Goal: Task Accomplishment & Management: Manage account settings

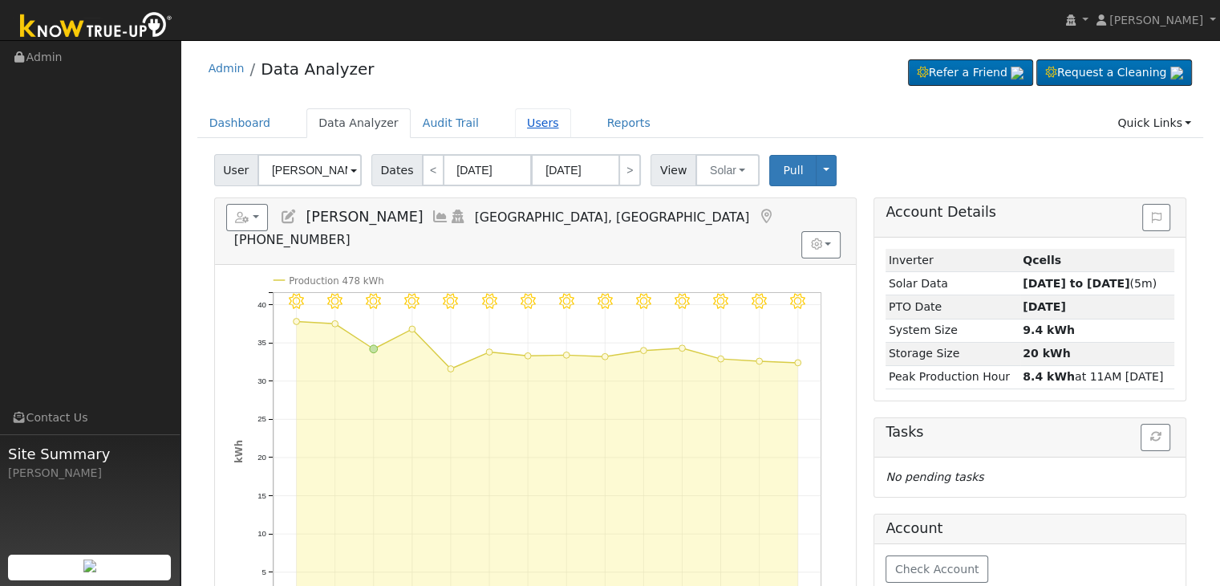
drag, startPoint x: 520, startPoint y: 124, endPoint x: 526, endPoint y: 136, distance: 12.9
click at [520, 124] on link "Users" at bounding box center [543, 123] width 56 height 30
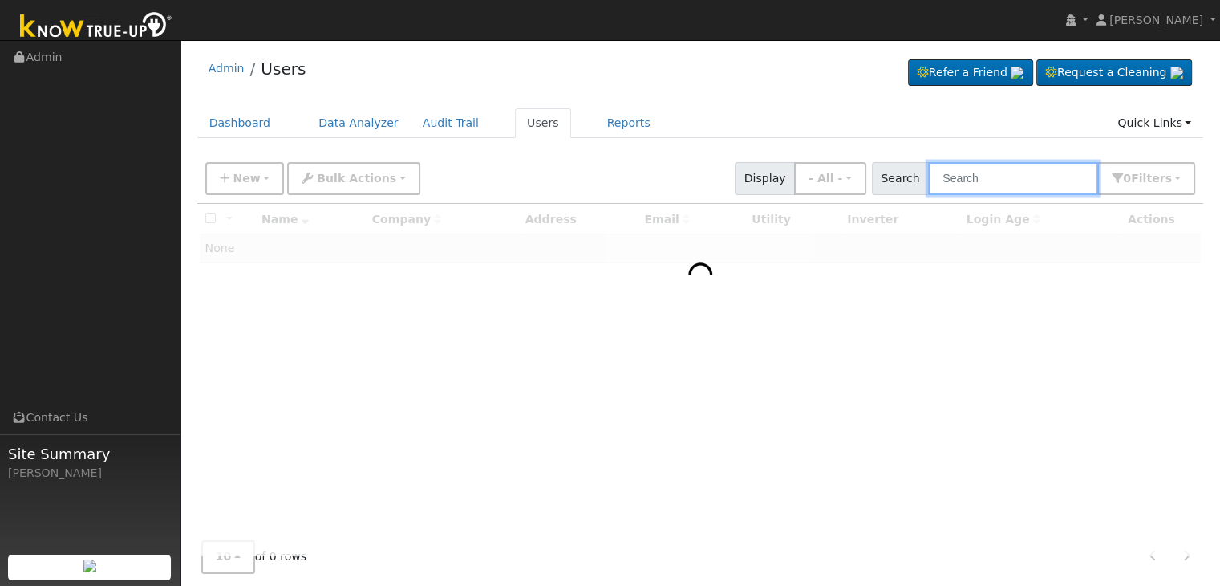
click at [991, 183] on input "text" at bounding box center [1013, 178] width 170 height 33
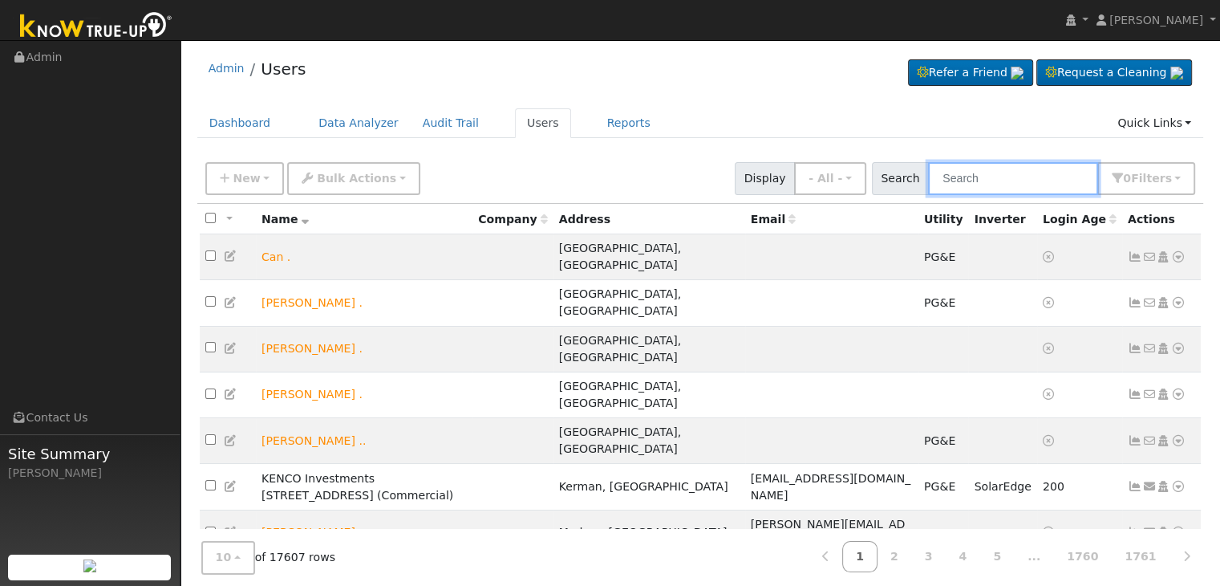
paste input "[PERSON_NAME]"
type input "[PERSON_NAME]"
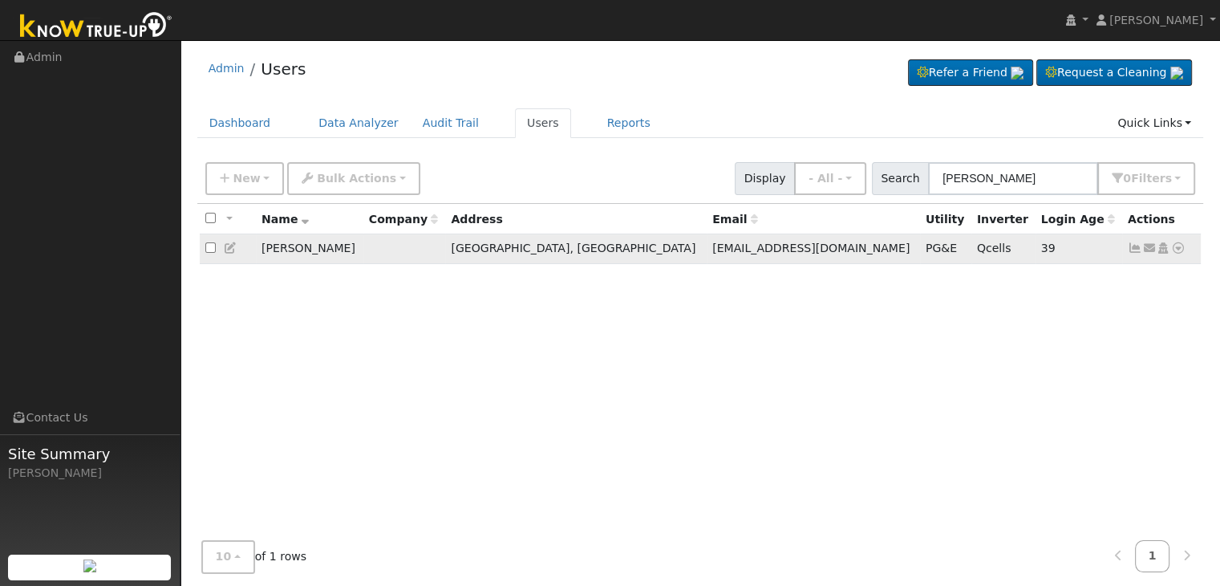
click at [1134, 247] on icon at bounding box center [1135, 247] width 14 height 11
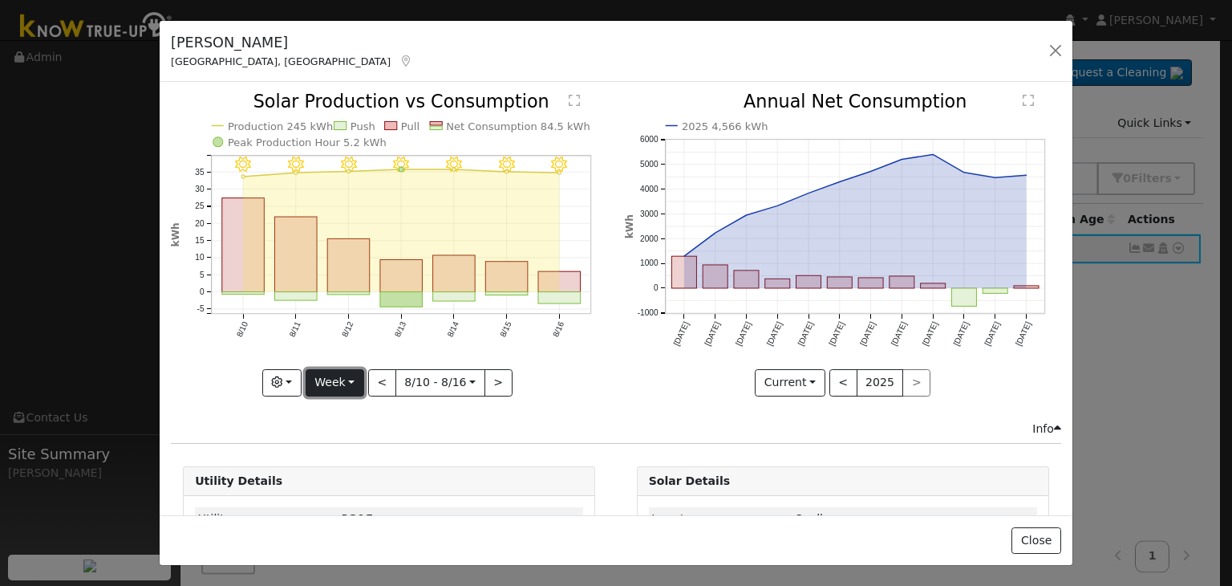
click at [347, 376] on button "Week" at bounding box center [335, 382] width 59 height 27
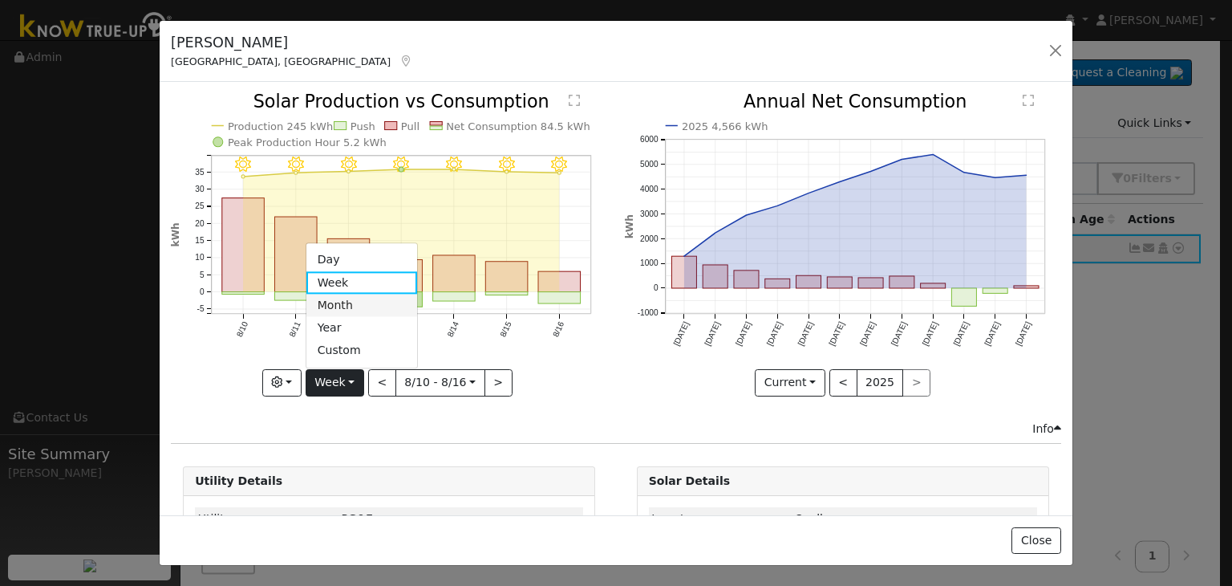
click at [339, 305] on link "Month" at bounding box center [363, 305] width 112 height 22
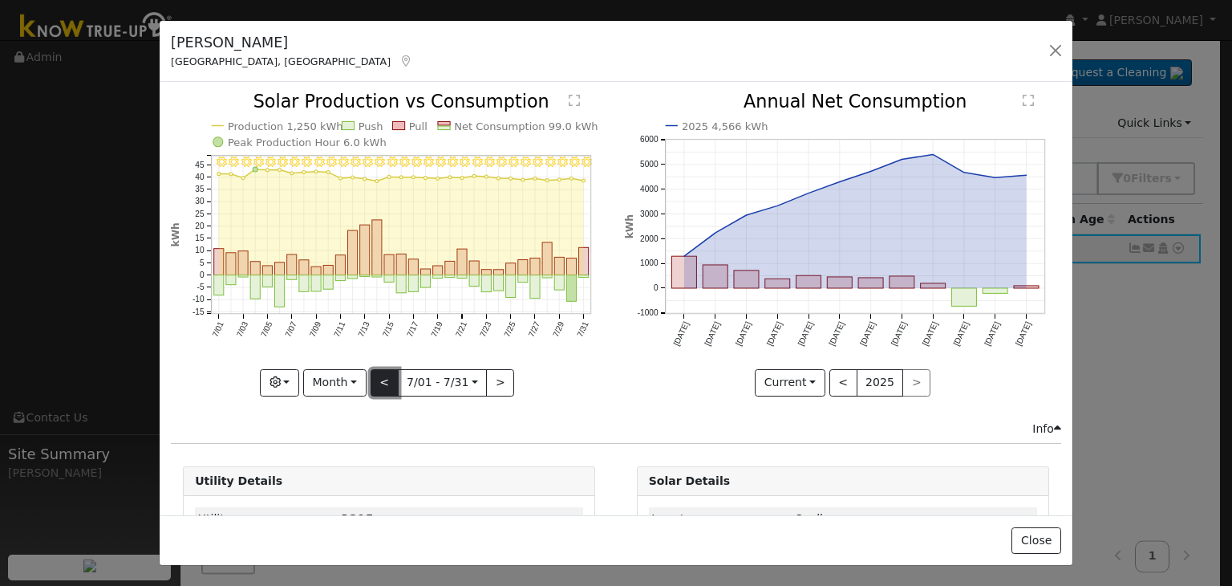
click at [380, 375] on button "<" at bounding box center [385, 382] width 28 height 27
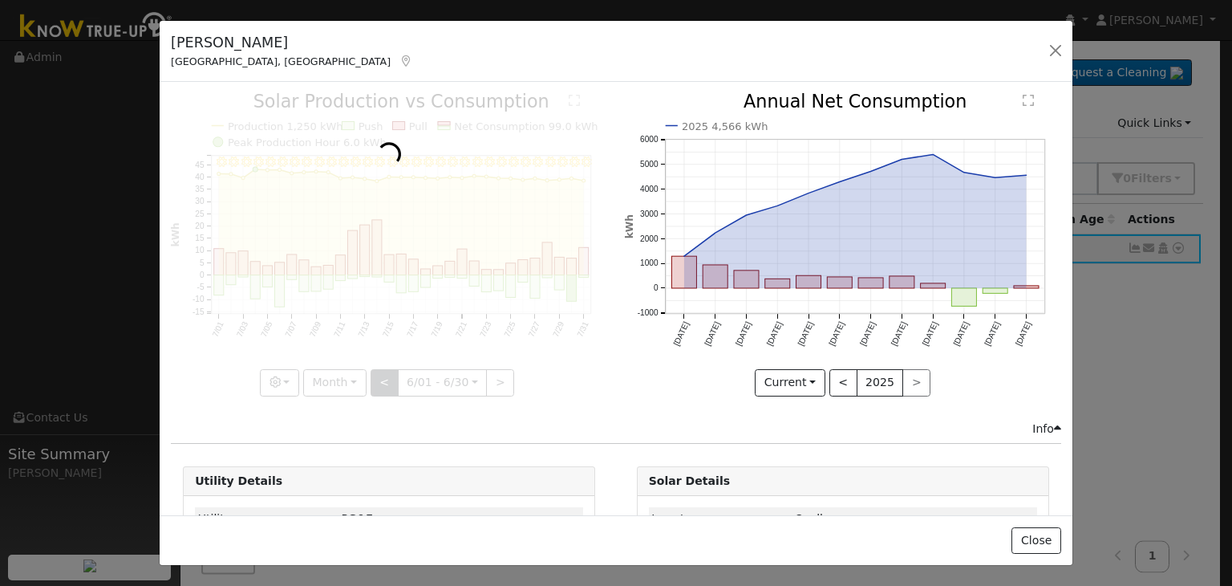
click at [380, 375] on div at bounding box center [389, 244] width 436 height 302
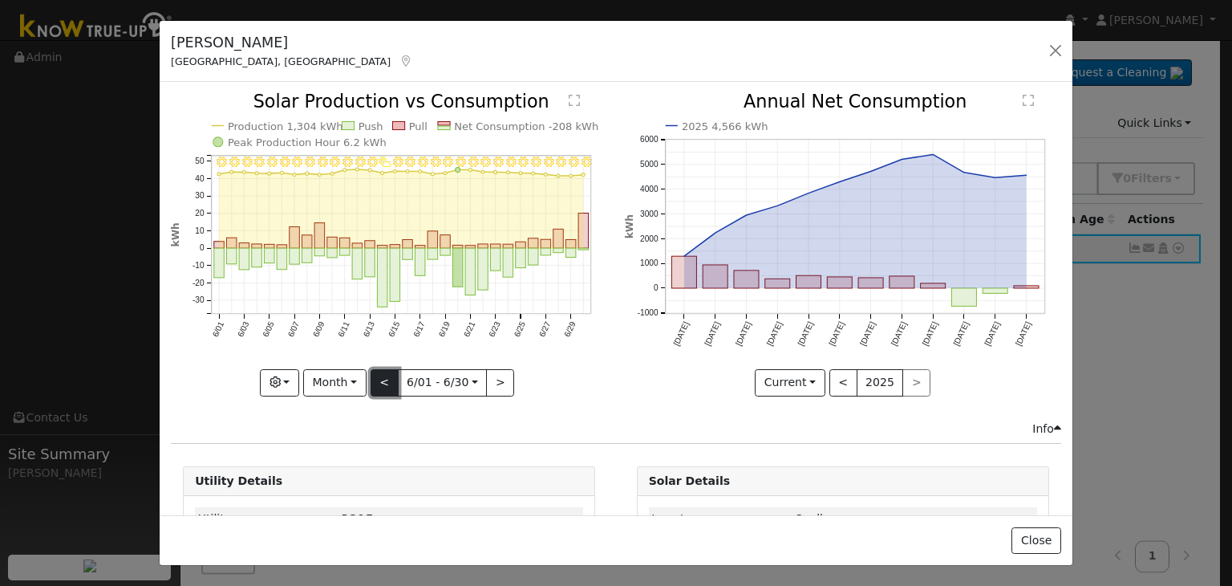
click at [380, 375] on button "<" at bounding box center [385, 382] width 28 height 27
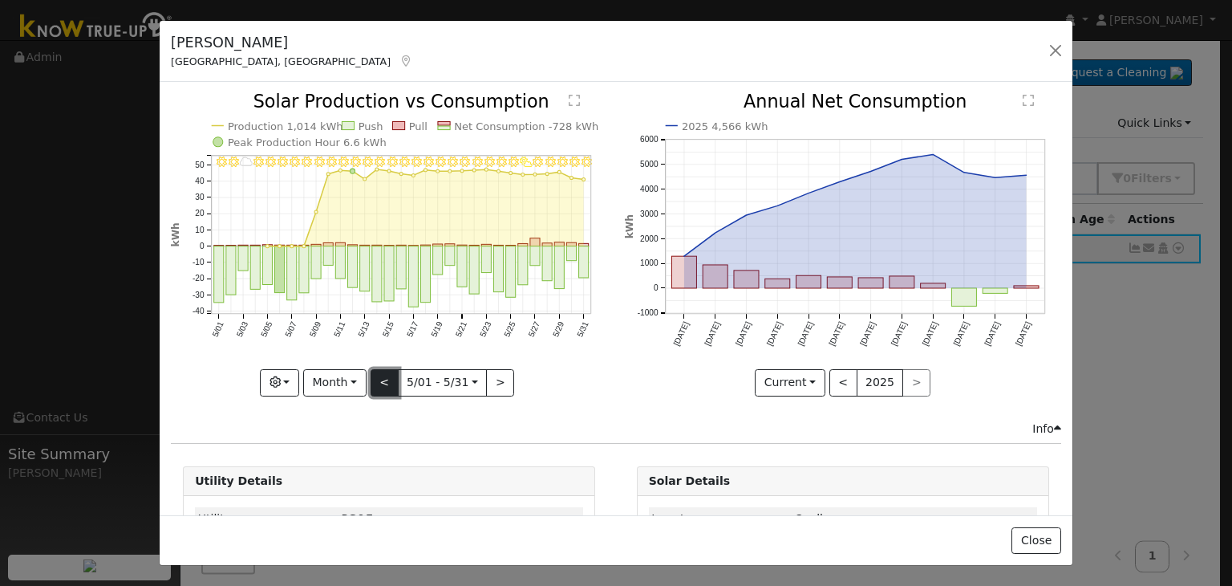
click at [380, 375] on button "<" at bounding box center [385, 382] width 28 height 27
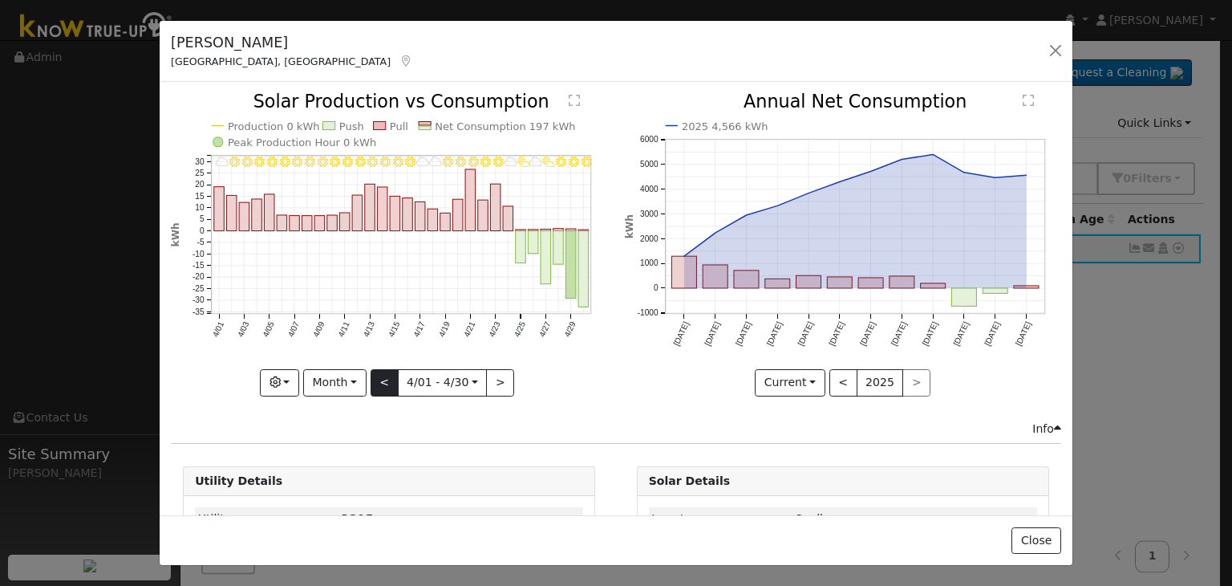
click at [380, 375] on div "4/30 - MostlyClear 4/29 - Clear 4/28 - MostlyClear 4/27 - PartlyCloudy 4/26 - M…" at bounding box center [389, 244] width 436 height 302
click at [380, 375] on button "<" at bounding box center [385, 382] width 28 height 27
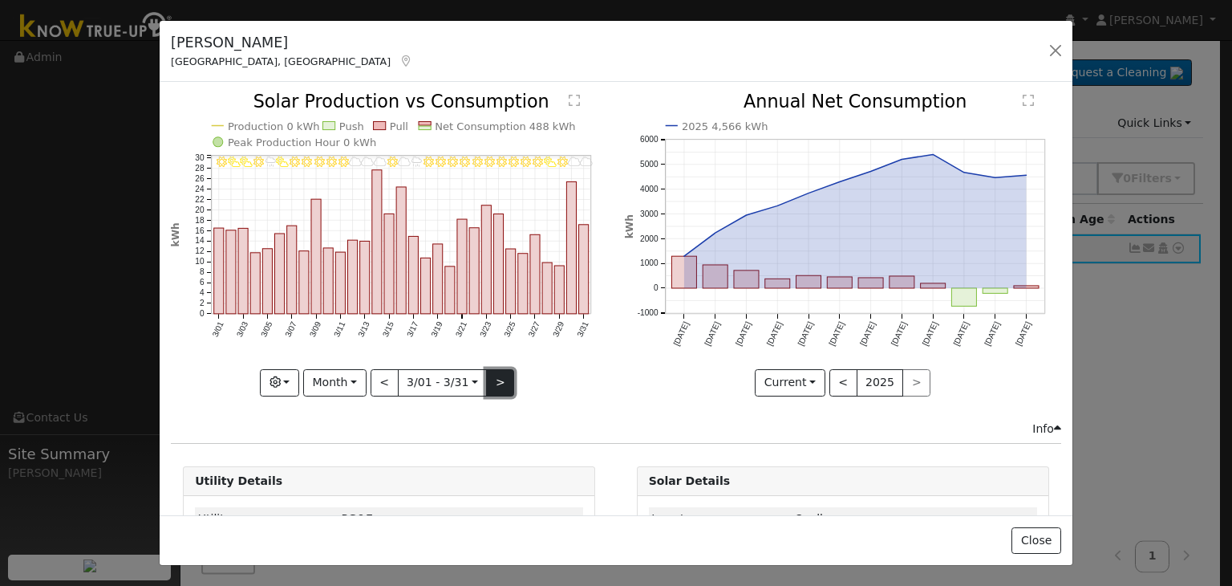
click at [495, 381] on button ">" at bounding box center [500, 382] width 28 height 27
type input "2025-04-01"
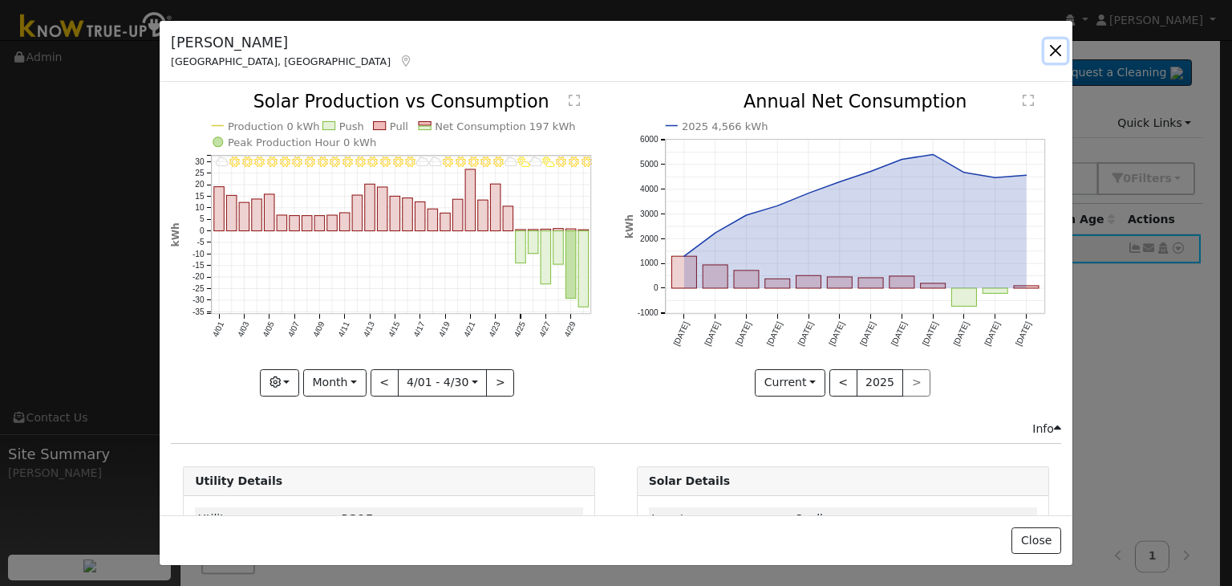
drag, startPoint x: 1056, startPoint y: 52, endPoint x: 1055, endPoint y: 43, distance: 8.9
click at [1056, 52] on button "button" at bounding box center [1056, 50] width 22 height 22
